Goal: Information Seeking & Learning: Compare options

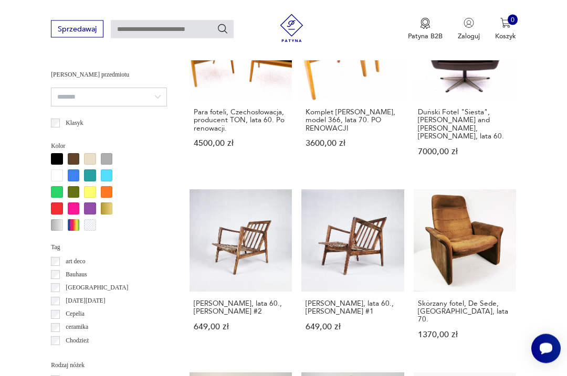
scroll to position [836, 0]
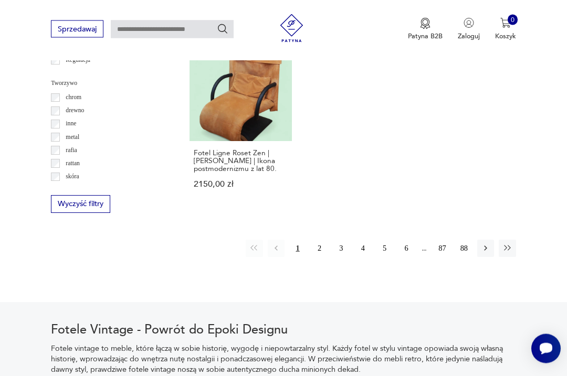
click at [315, 257] on button "2" at bounding box center [319, 248] width 17 height 17
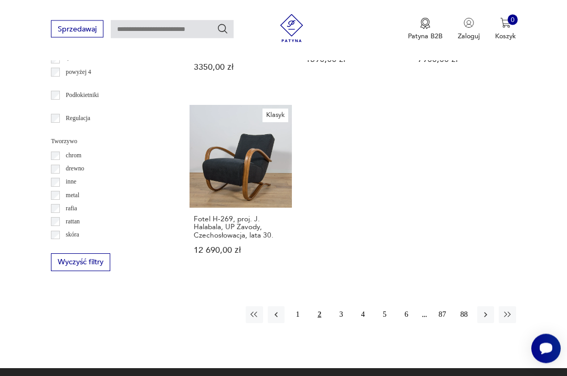
scroll to position [1278, 0]
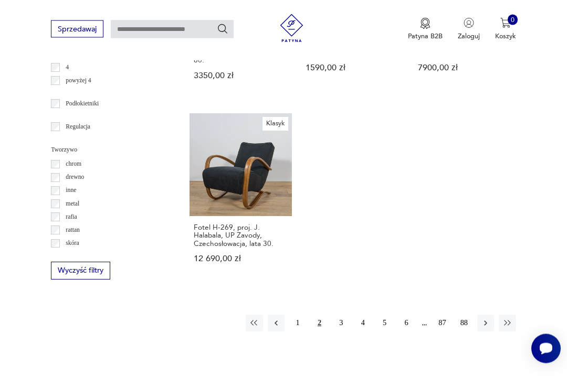
click at [339, 330] on button "3" at bounding box center [341, 324] width 17 height 17
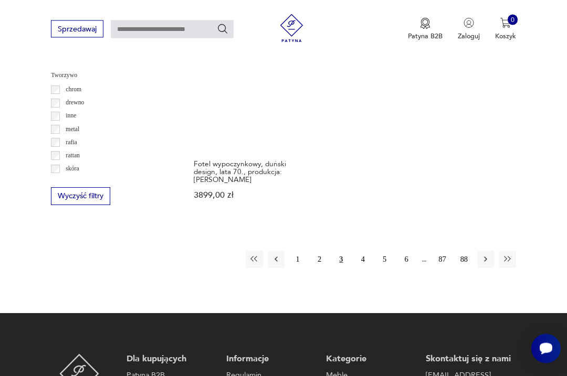
scroll to position [1354, 0]
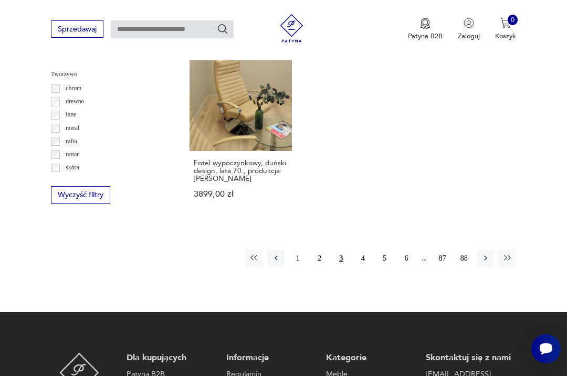
click at [358, 267] on button "4" at bounding box center [362, 258] width 17 height 17
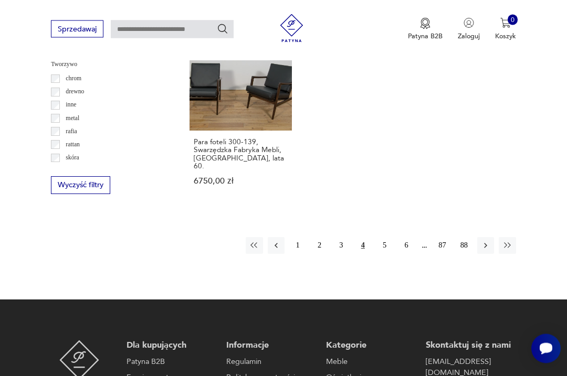
scroll to position [1364, 0]
click at [379, 237] on button "5" at bounding box center [384, 245] width 17 height 17
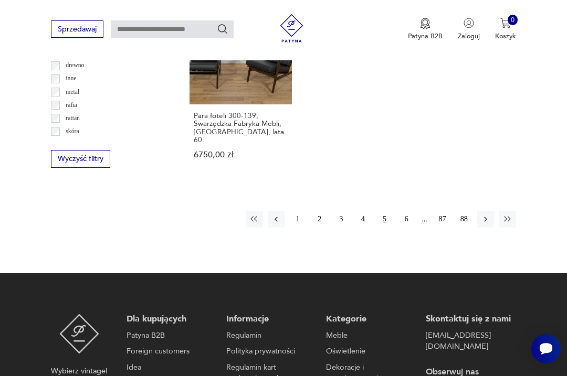
scroll to position [1393, 0]
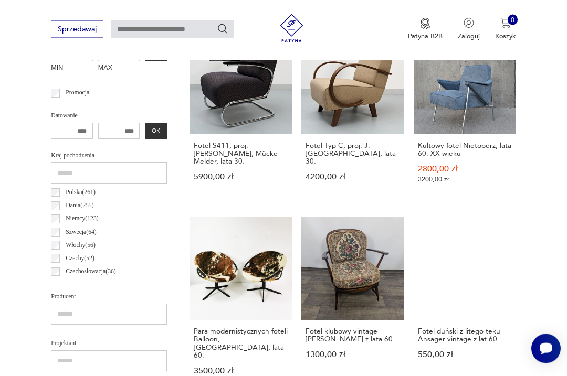
scroll to position [405, 0]
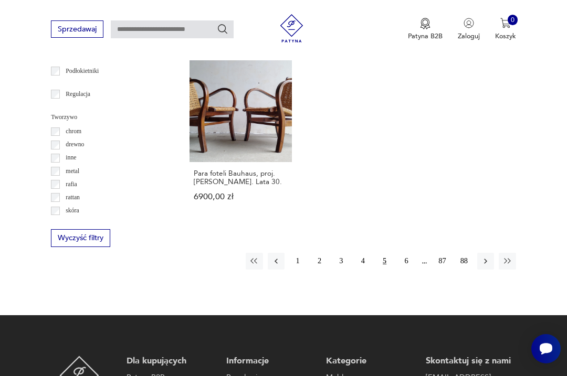
click at [192, 136] on link "Para foteli Bauhaus, proj. [PERSON_NAME]. Lata 30. 6900,00 zł" at bounding box center [241, 140] width 102 height 160
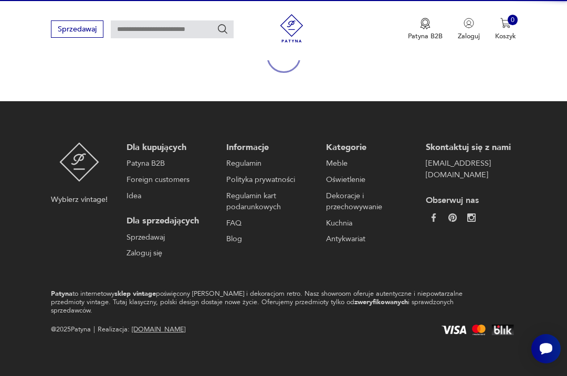
scroll to position [91, 0]
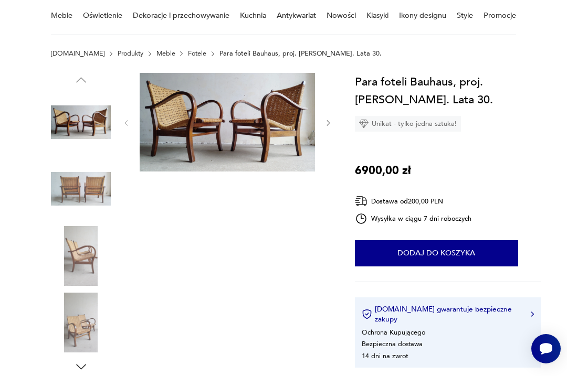
click at [89, 119] on img at bounding box center [81, 122] width 60 height 60
click at [83, 192] on img at bounding box center [81, 189] width 60 height 60
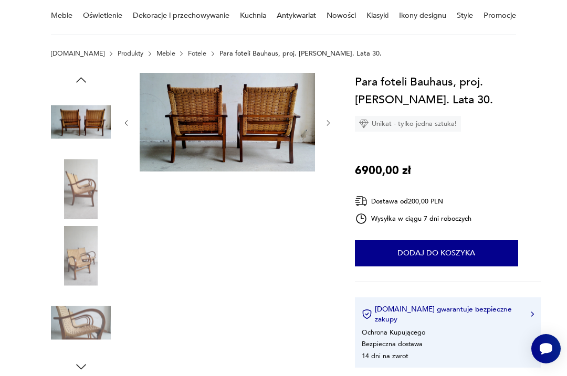
click at [78, 257] on img at bounding box center [81, 256] width 60 height 60
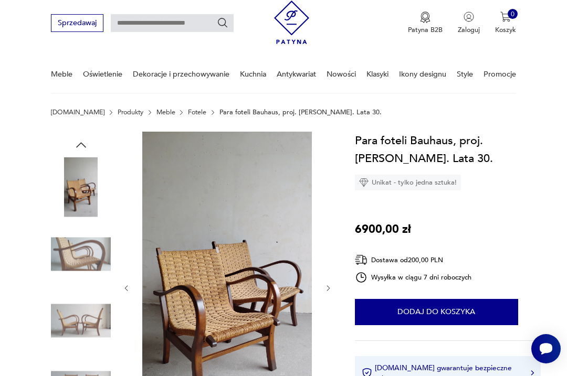
scroll to position [0, 0]
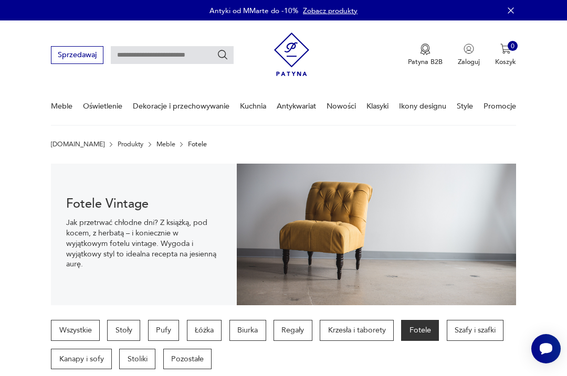
scroll to position [1338, 0]
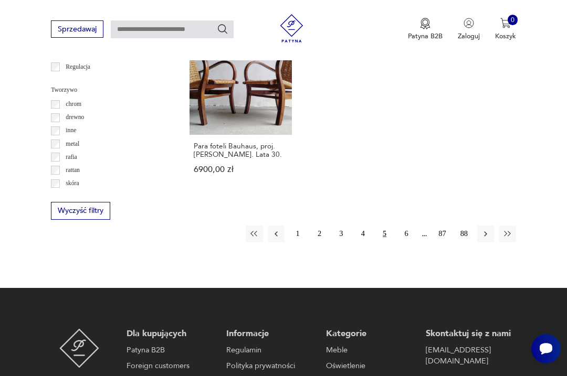
click at [407, 243] on button "6" at bounding box center [406, 234] width 17 height 17
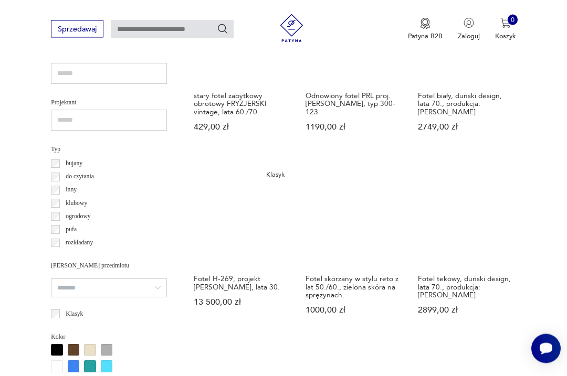
scroll to position [624, 0]
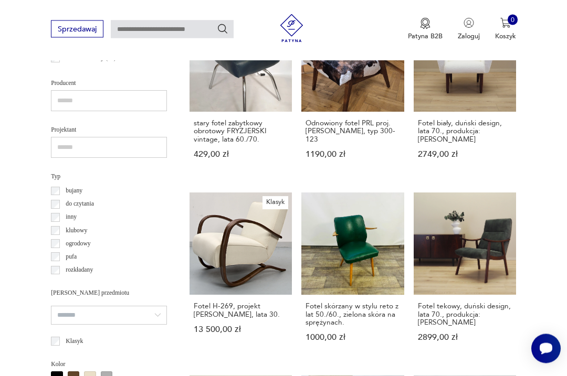
click at [71, 210] on p "do czytania" at bounding box center [80, 205] width 28 height 11
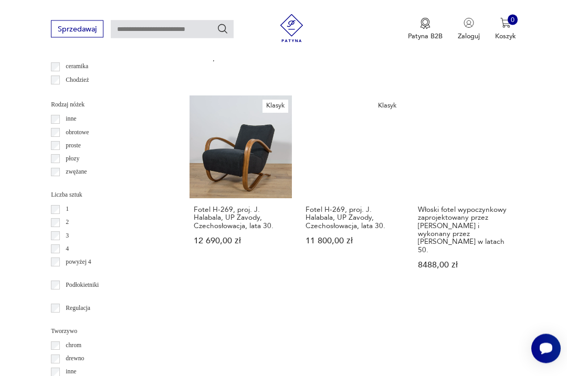
scroll to position [1106, 0]
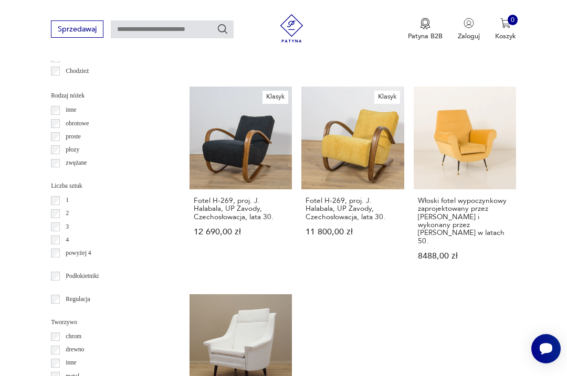
click at [194, 175] on link "Klasyk Fotel H-269, proj. J. Halabala, UP Zavody, Czechosłowacja, lata 30. 12 6…" at bounding box center [241, 183] width 102 height 192
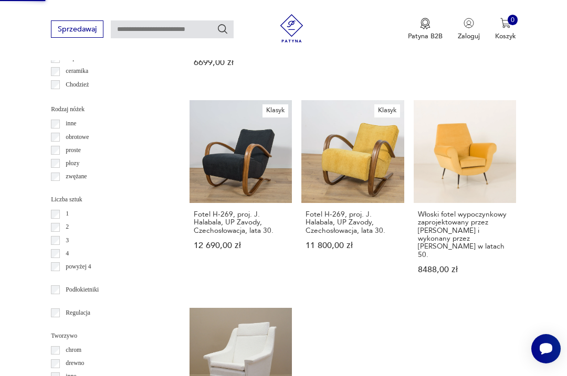
scroll to position [91, 0]
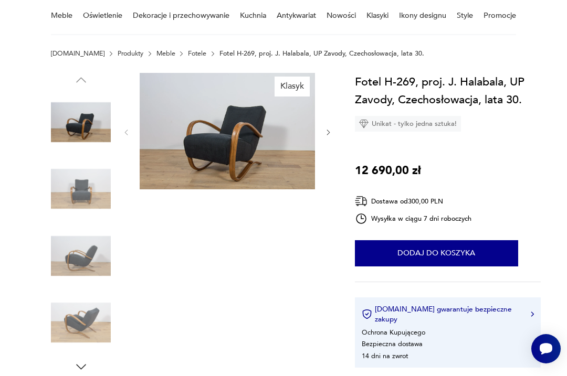
click at [72, 172] on img at bounding box center [81, 189] width 60 height 60
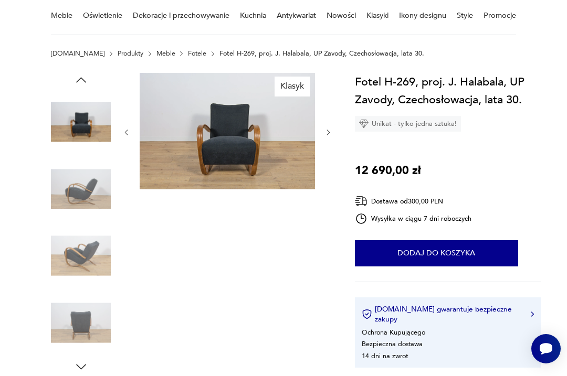
click at [74, 198] on img at bounding box center [81, 189] width 60 height 60
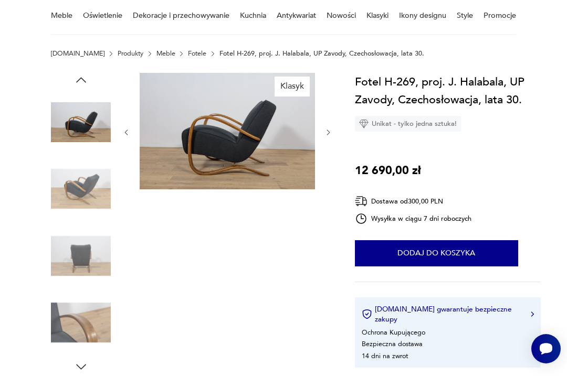
click at [77, 251] on img at bounding box center [81, 256] width 60 height 60
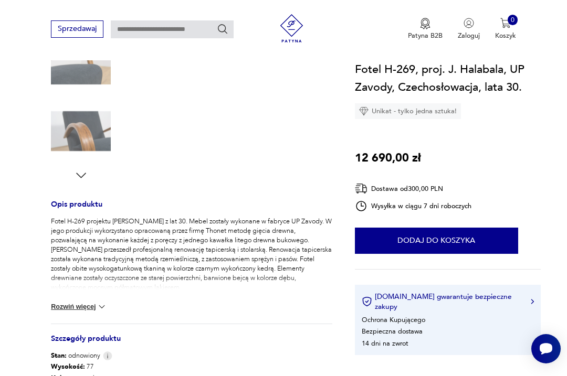
scroll to position [315, 0]
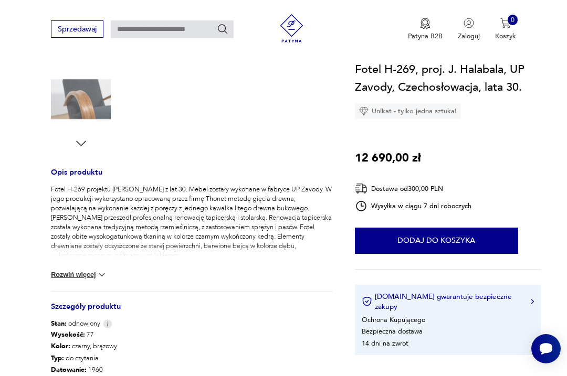
click at [98, 273] on img at bounding box center [102, 275] width 11 height 11
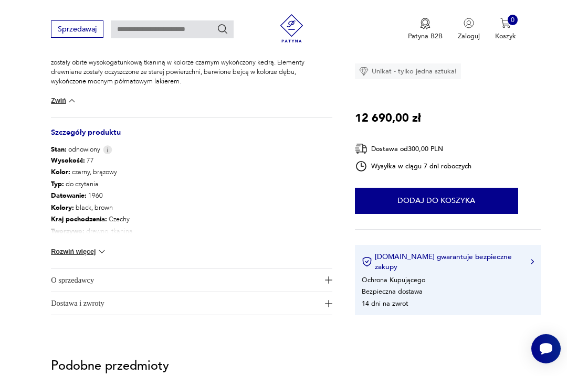
scroll to position [488, 0]
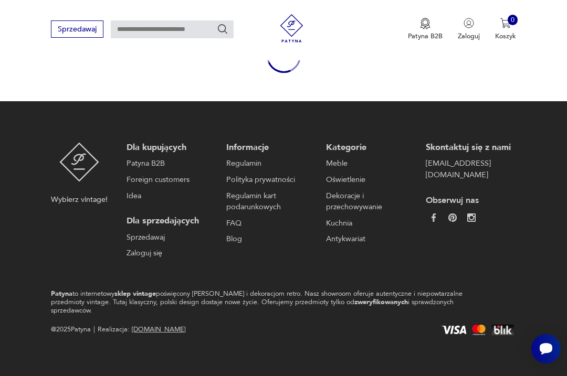
scroll to position [119, 0]
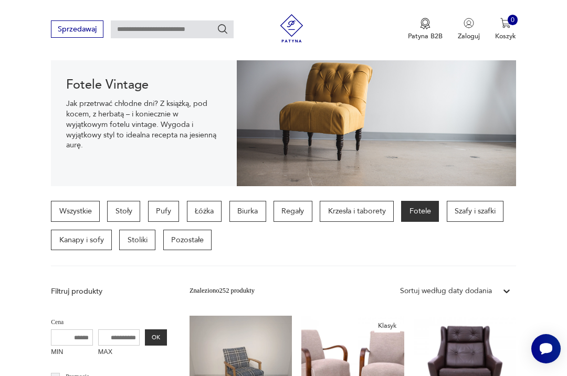
click at [124, 56] on div "Sprzedawaj Patyna B2B Zaloguj 0 Koszyk Twój koszyk ( 0 ) Brak produktów w koszy…" at bounding box center [283, 30] width 567 height 60
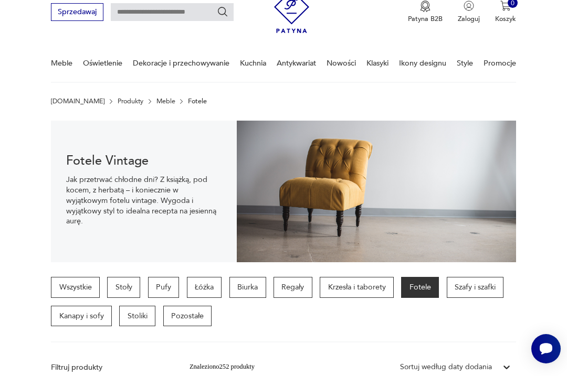
scroll to position [0, 0]
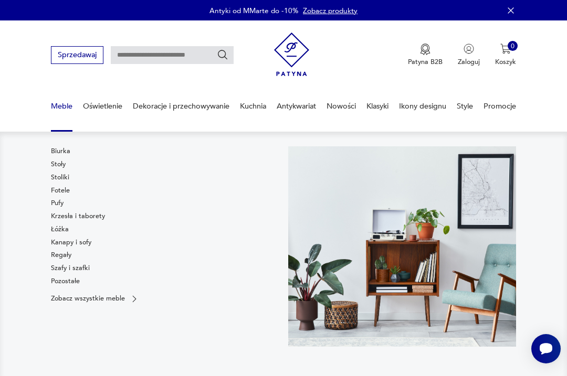
click at [55, 164] on link "Stoły" at bounding box center [58, 164] width 15 height 9
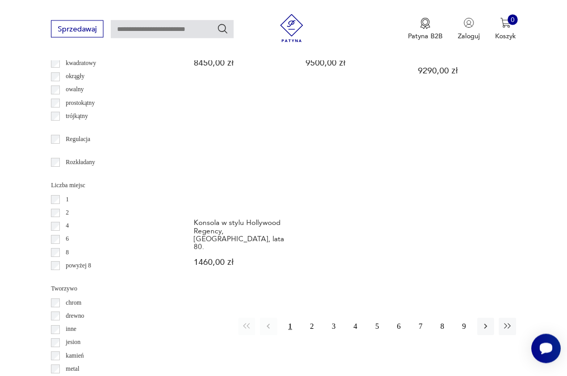
scroll to position [1257, 0]
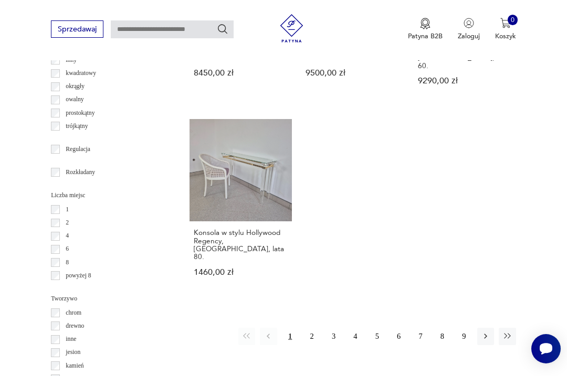
click at [311, 338] on button "2" at bounding box center [312, 336] width 17 height 17
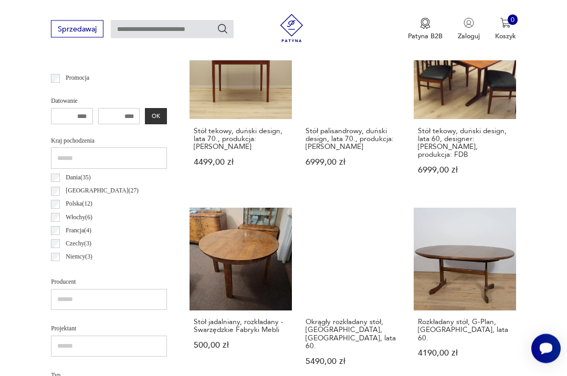
scroll to position [420, 0]
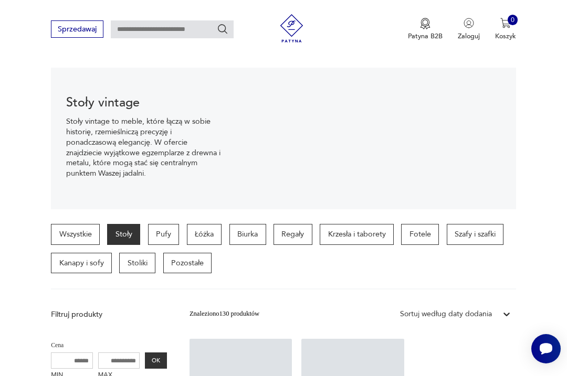
scroll to position [95, 0]
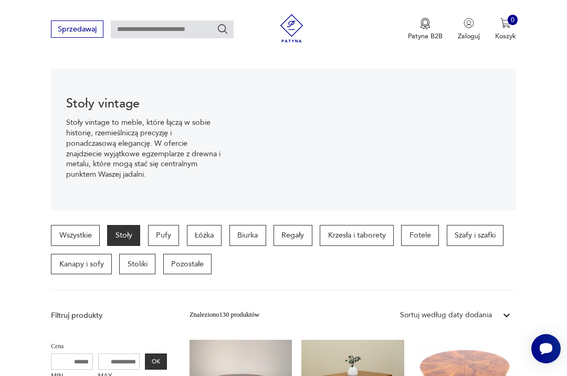
click at [203, 234] on p "Łóżka" at bounding box center [204, 235] width 35 height 21
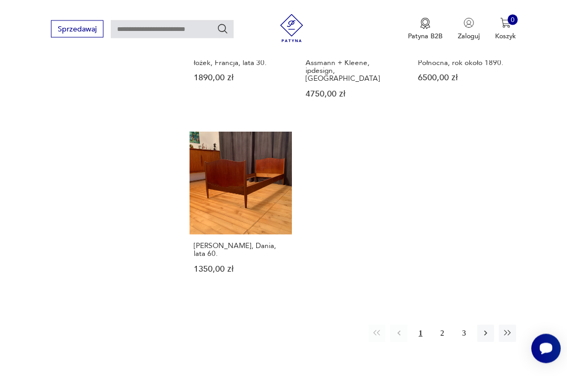
scroll to position [1279, 0]
click at [444, 335] on button "2" at bounding box center [442, 333] width 17 height 17
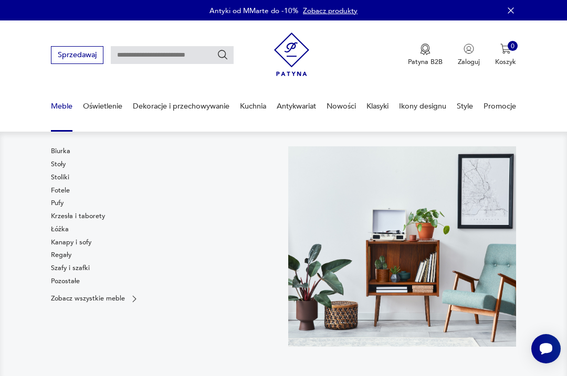
click at [59, 177] on link "Stoliki" at bounding box center [60, 177] width 18 height 9
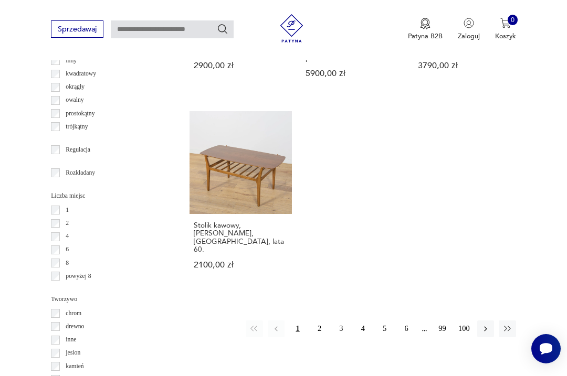
scroll to position [1260, 0]
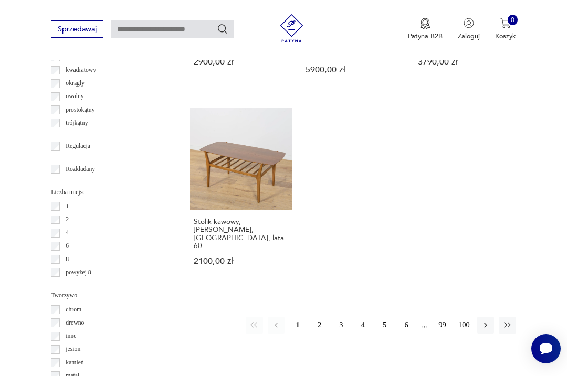
click at [318, 320] on button "2" at bounding box center [319, 325] width 17 height 17
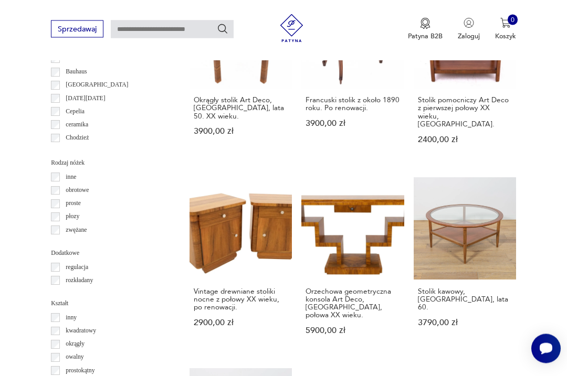
scroll to position [243, 0]
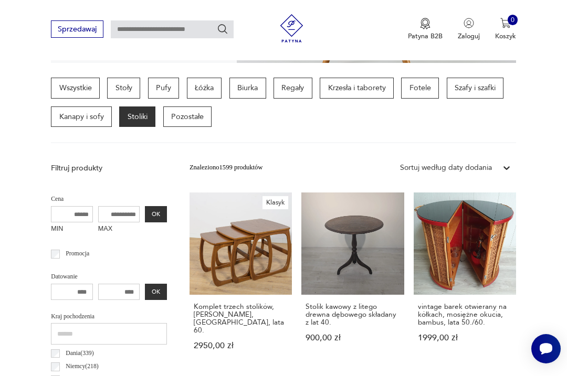
click at [228, 240] on link "Klasyk Komplet trzech stolików, [PERSON_NAME], [GEOGRAPHIC_DATA], lata 60. 2950…" at bounding box center [241, 281] width 102 height 176
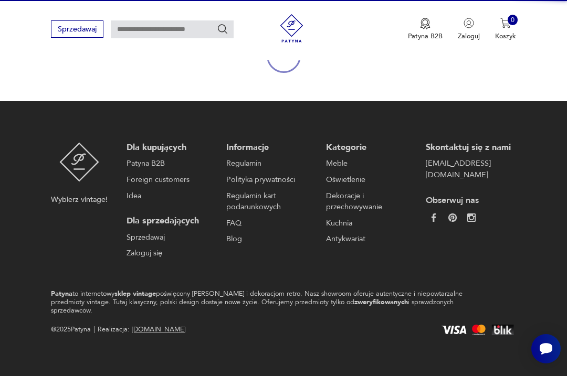
scroll to position [91, 0]
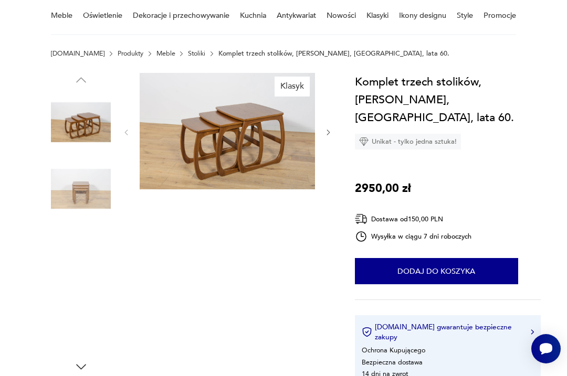
click at [73, 193] on img at bounding box center [81, 189] width 60 height 60
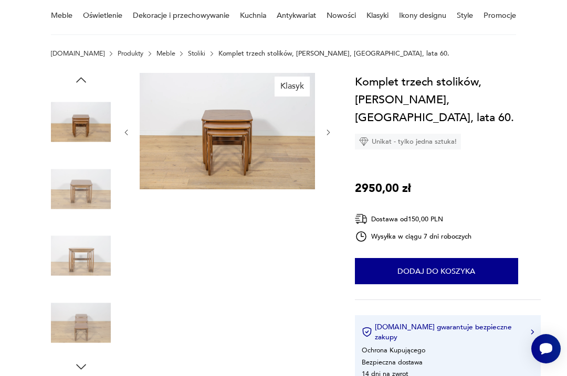
click at [78, 265] on img at bounding box center [81, 256] width 60 height 60
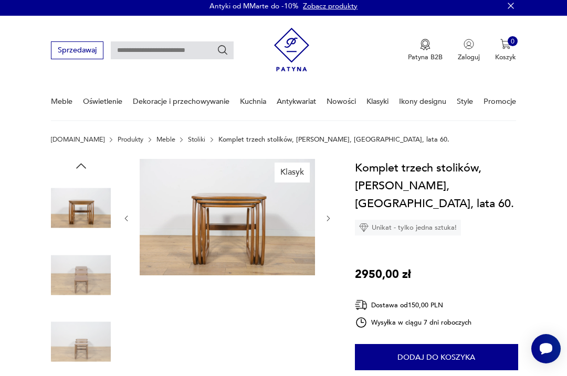
scroll to position [0, 0]
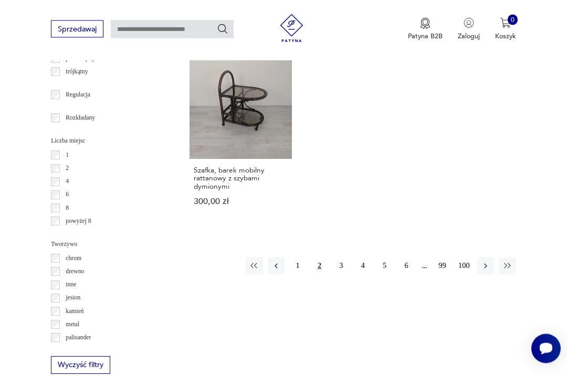
scroll to position [1313, 0]
click at [340, 274] on button "3" at bounding box center [341, 265] width 17 height 17
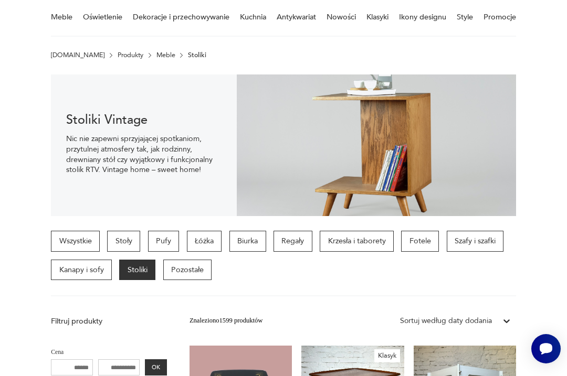
scroll to position [89, 0]
click at [363, 234] on p "Krzesła i taborety" at bounding box center [357, 242] width 74 height 21
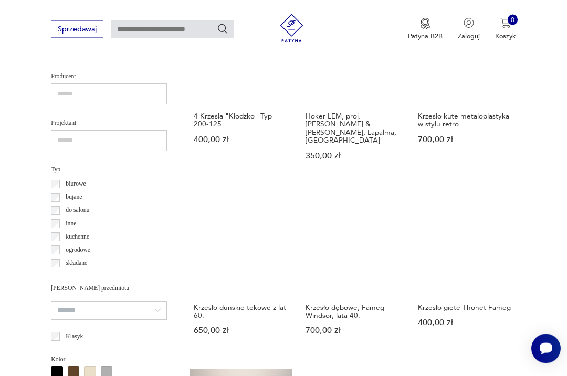
scroll to position [624, 0]
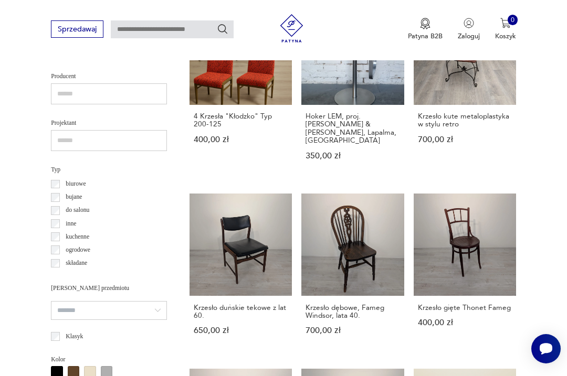
click at [443, 236] on link "Krzesło gięte Thonet Fameg 400,00 zł" at bounding box center [465, 274] width 102 height 160
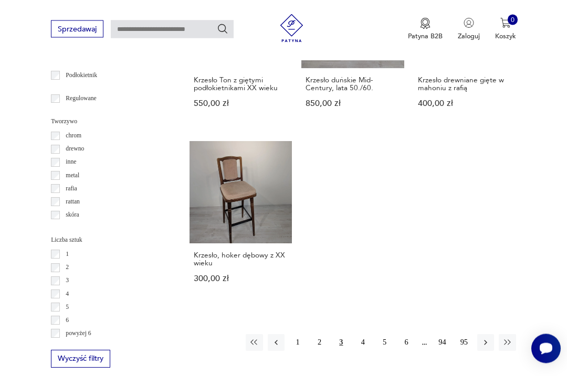
scroll to position [1219, 0]
click at [296, 351] on button "1" at bounding box center [297, 342] width 17 height 17
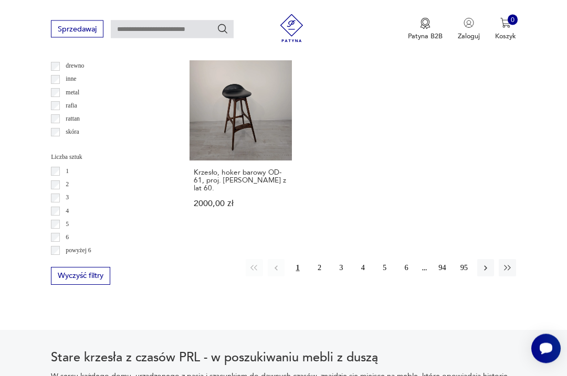
scroll to position [1303, 0]
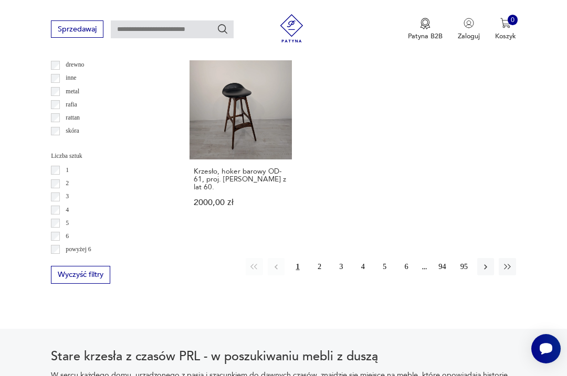
click at [319, 275] on button "2" at bounding box center [319, 266] width 17 height 17
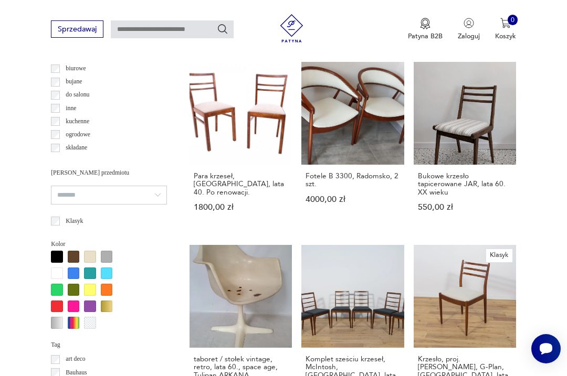
scroll to position [243, 0]
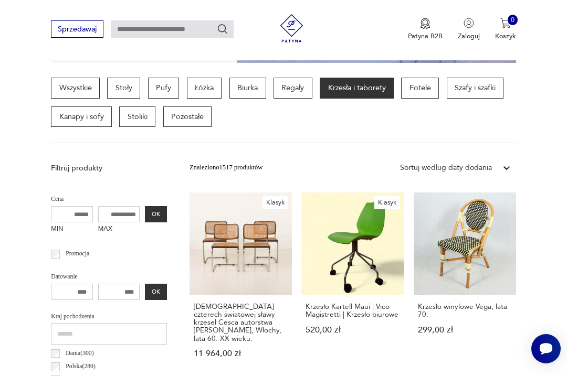
click at [201, 254] on link "Klasyk Zestaw czterech światowej sławy krzeseł Cesca autorstwa [PERSON_NAME], W…" at bounding box center [241, 285] width 102 height 184
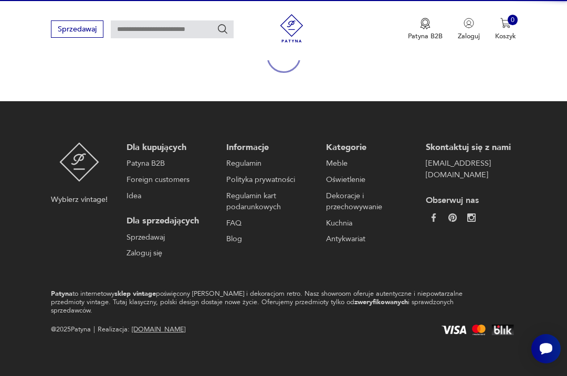
scroll to position [91, 0]
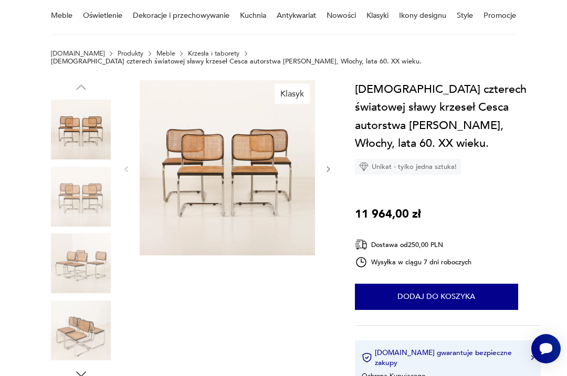
click at [72, 198] on img at bounding box center [81, 197] width 60 height 60
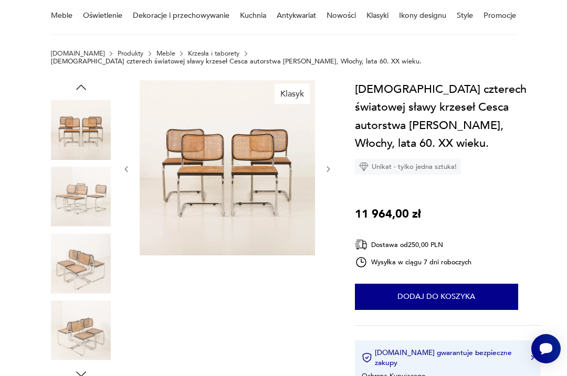
click at [78, 263] on img at bounding box center [81, 264] width 60 height 60
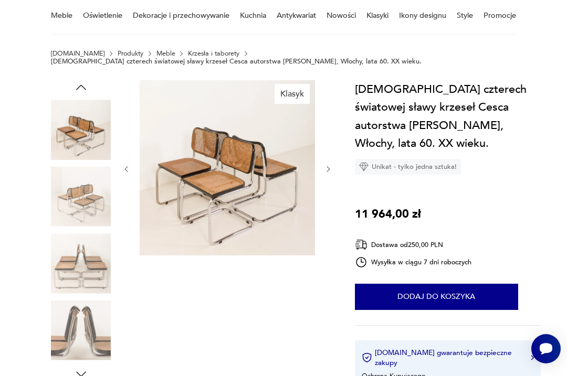
click at [85, 317] on img at bounding box center [81, 331] width 60 height 60
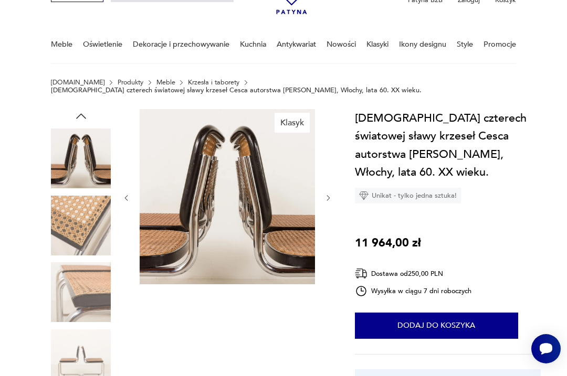
scroll to position [0, 0]
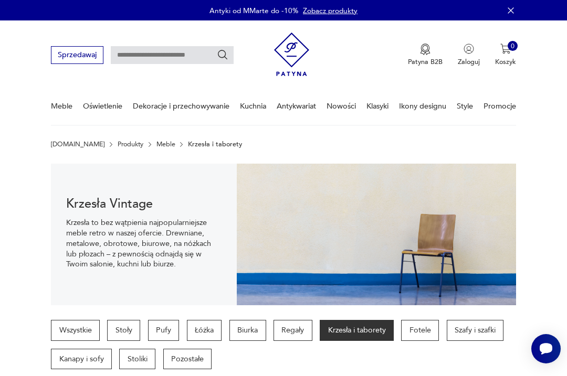
scroll to position [269, 0]
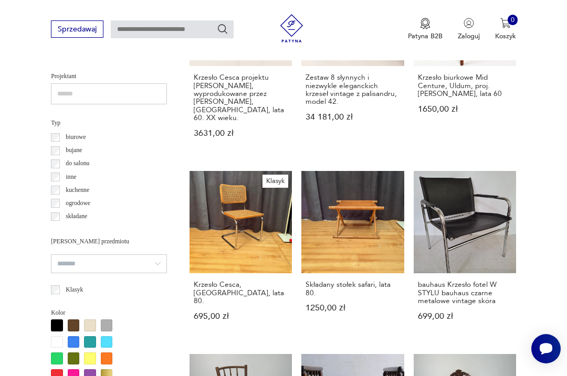
click at [193, 210] on link "Klasyk Krzesło Cesca, [GEOGRAPHIC_DATA], lata 80. 695,00 zł" at bounding box center [241, 255] width 102 height 168
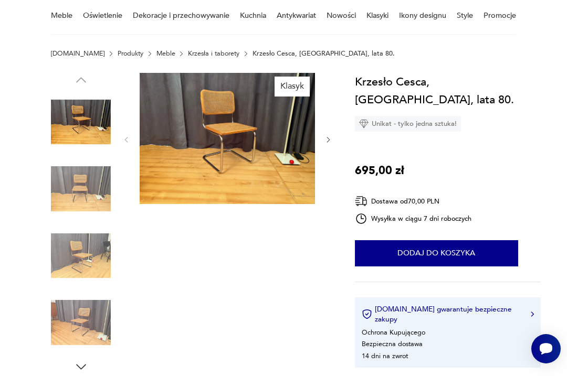
click at [73, 189] on img at bounding box center [81, 189] width 60 height 60
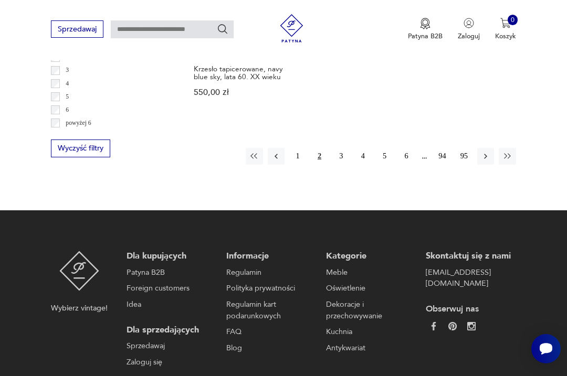
scroll to position [1424, 0]
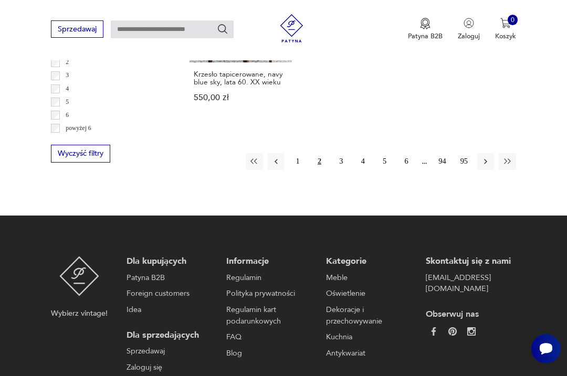
click at [338, 170] on button "3" at bounding box center [341, 161] width 17 height 17
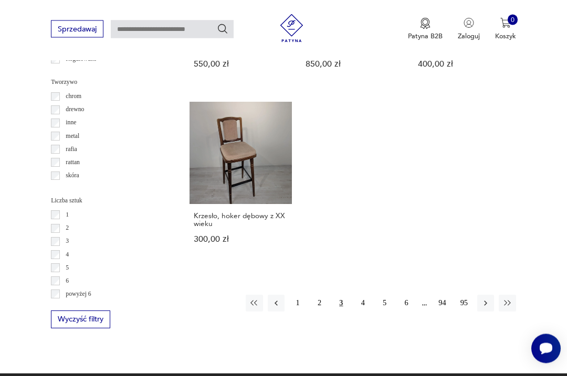
scroll to position [1258, 0]
click at [359, 312] on button "4" at bounding box center [362, 303] width 17 height 17
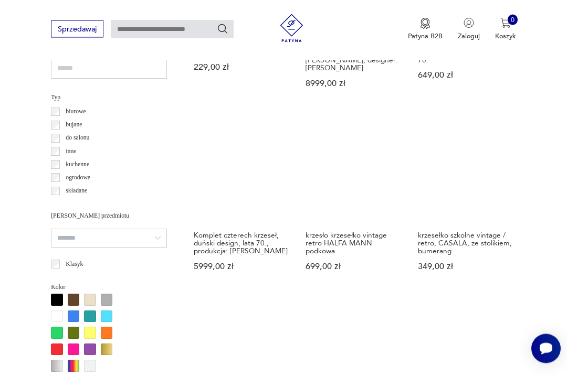
scroll to position [698, 0]
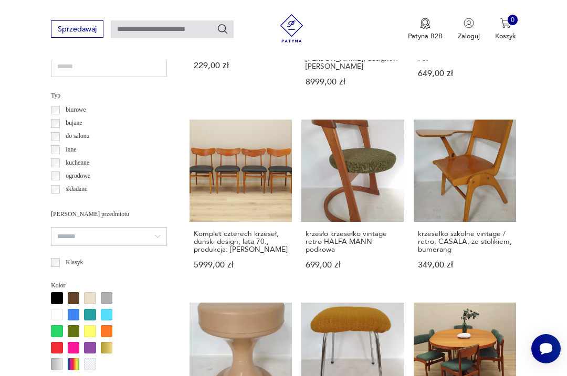
click at [316, 177] on link "krzesło krzesełko vintage retro HALFA MANN podkowa 699,00 zł" at bounding box center [352, 204] width 102 height 168
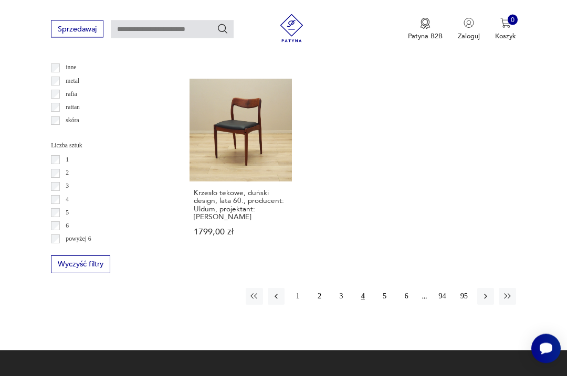
scroll to position [1313, 0]
click at [381, 300] on button "5" at bounding box center [384, 296] width 17 height 17
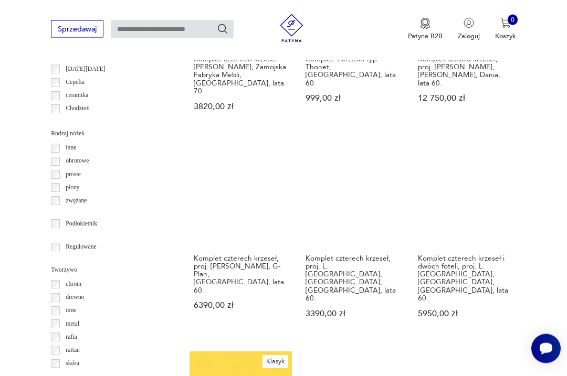
scroll to position [1084, 0]
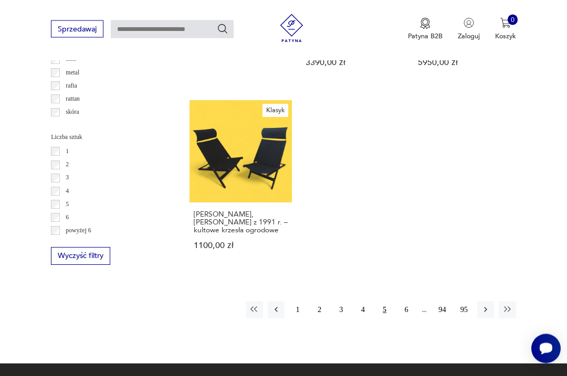
click at [404, 302] on button "6" at bounding box center [406, 310] width 17 height 17
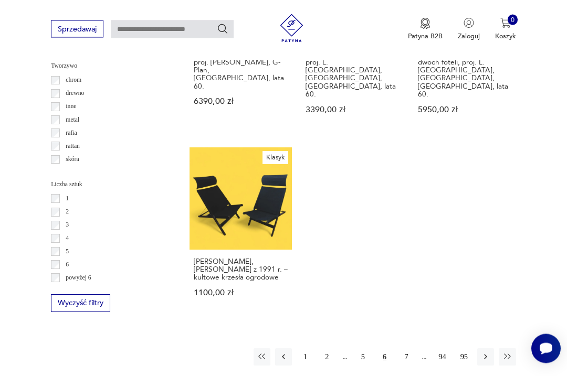
scroll to position [243, 0]
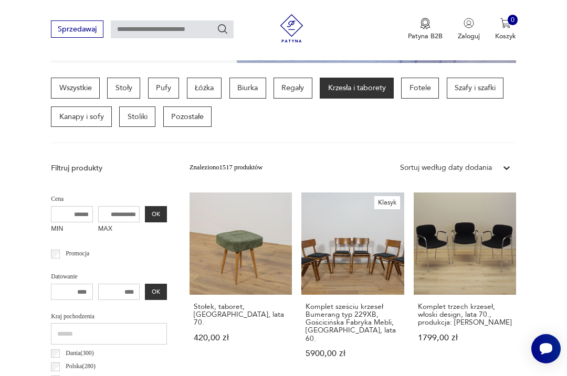
click at [323, 248] on link "Klasyk Komplet sześciu krzeseł Bumerang typ 229XB, Gościcińska Fabryka Mebli, […" at bounding box center [352, 285] width 102 height 184
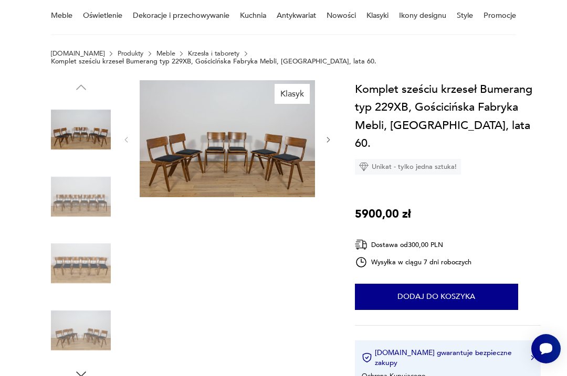
click at [203, 143] on img at bounding box center [227, 138] width 175 height 117
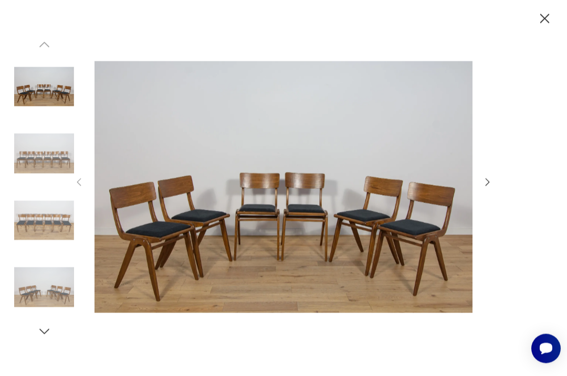
scroll to position [0, 0]
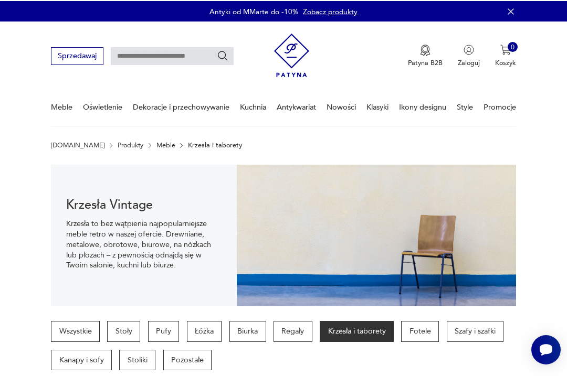
scroll to position [270, 0]
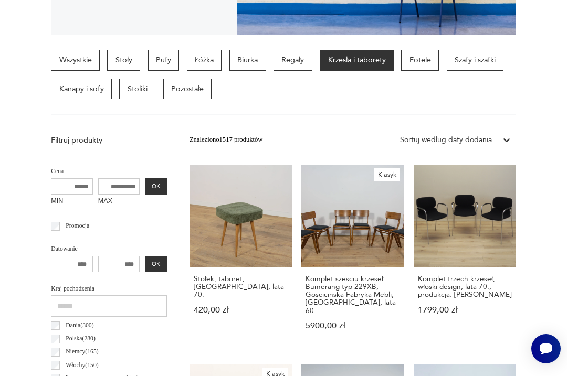
click at [84, 92] on p "Kanapy i sofy" at bounding box center [81, 89] width 61 height 21
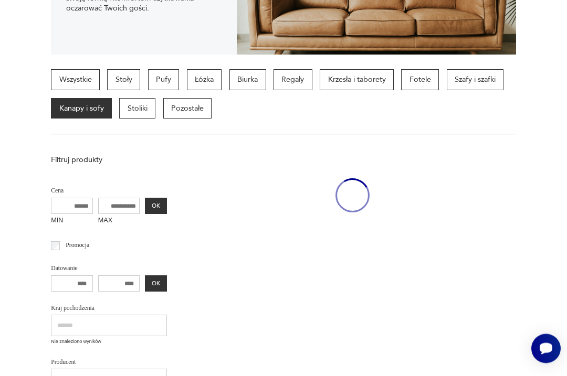
scroll to position [243, 0]
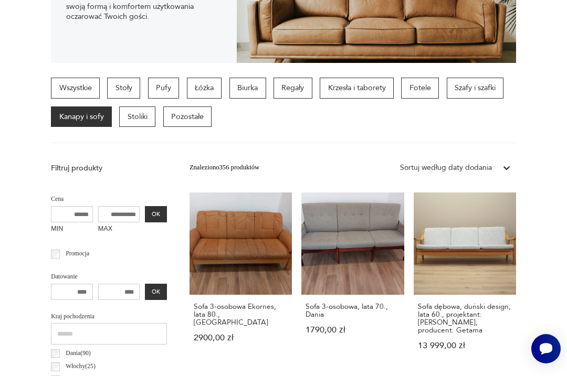
click at [476, 90] on p "Szafy i szafki" at bounding box center [475, 88] width 57 height 21
